Goal: Transaction & Acquisition: Purchase product/service

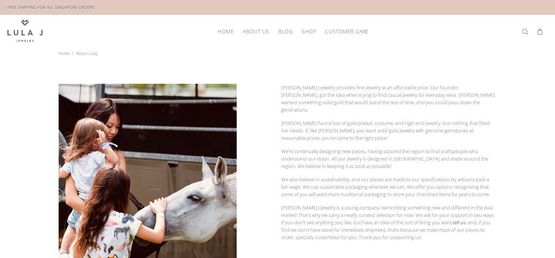
click at [302, 30] on span "SHOP" at bounding box center [309, 32] width 14 height 6
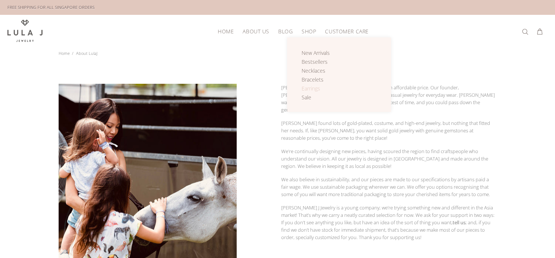
click at [317, 89] on span "Earrings" at bounding box center [311, 88] width 19 height 7
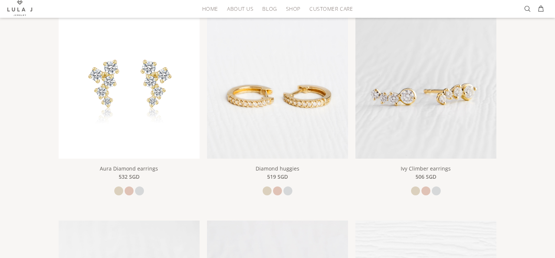
scroll to position [22, 0]
